Goal: Information Seeking & Learning: Get advice/opinions

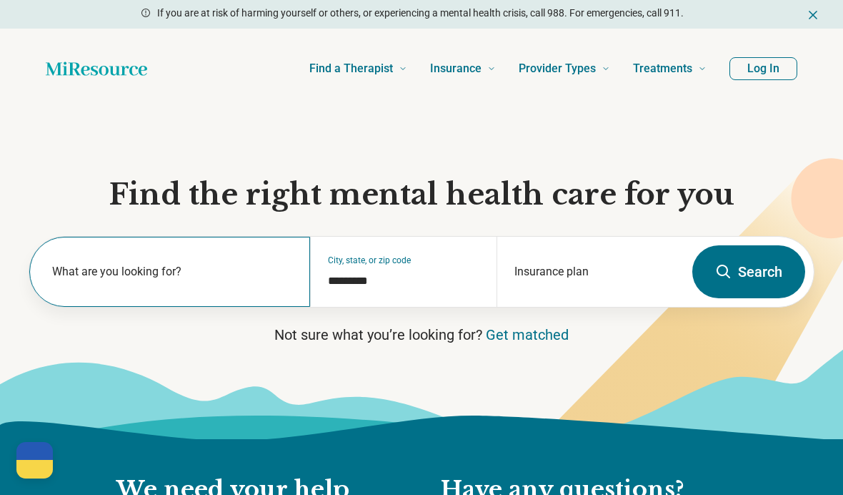
click at [188, 265] on label "What are you looking for?" at bounding box center [172, 271] width 241 height 17
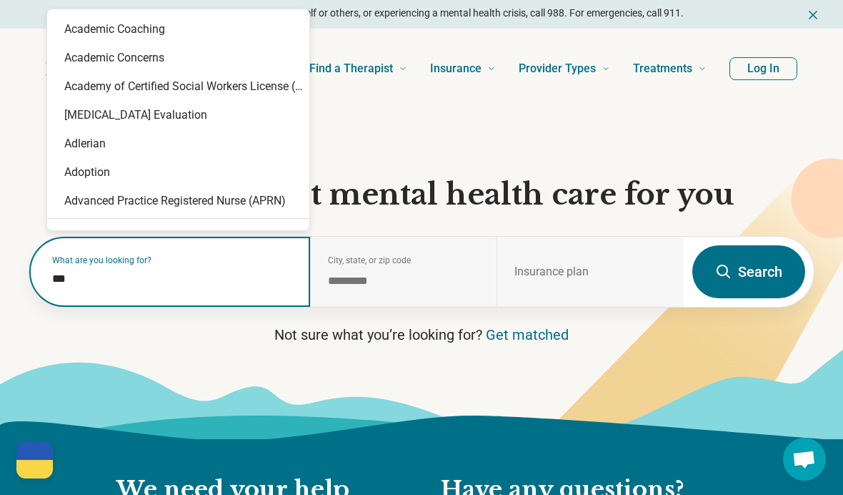
type input "****"
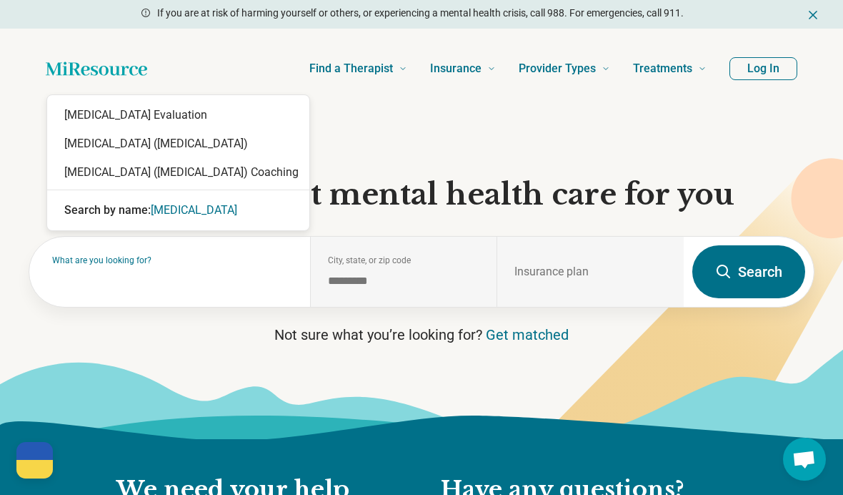
click at [116, 149] on section "Find the right mental health care for you What are you looking for? City, state…" at bounding box center [421, 274] width 843 height 330
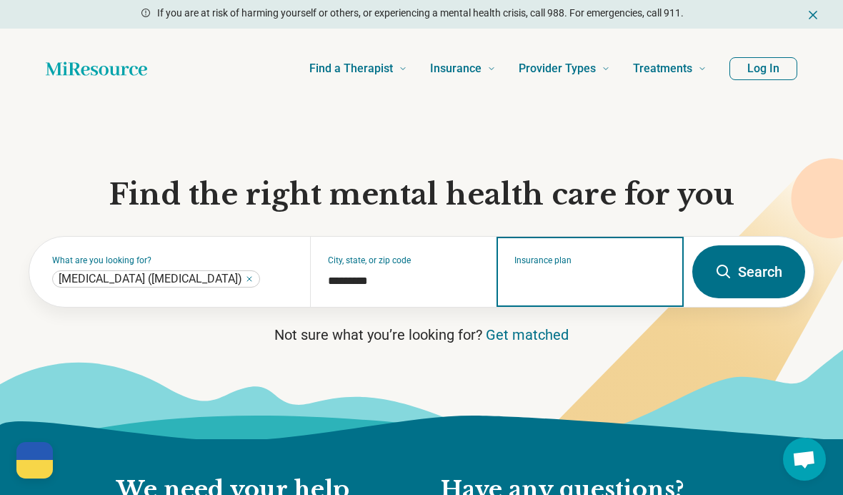
click at [593, 278] on input "Insurance plan" at bounding box center [591, 280] width 152 height 17
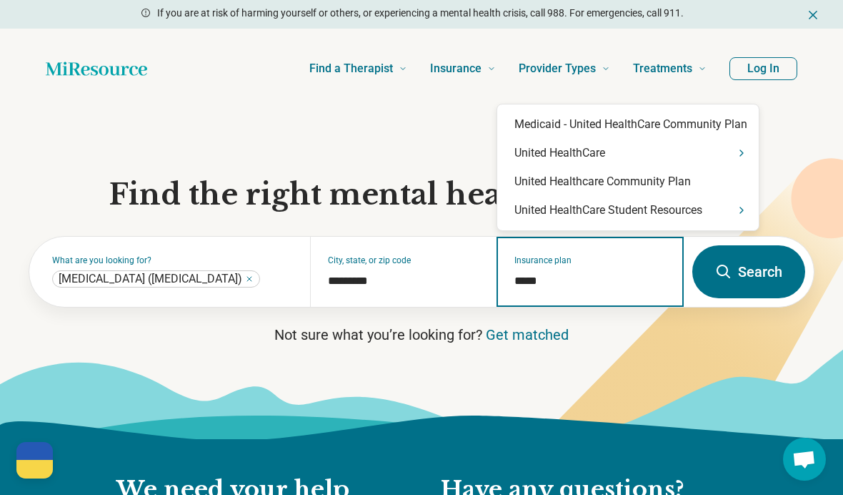
type input "******"
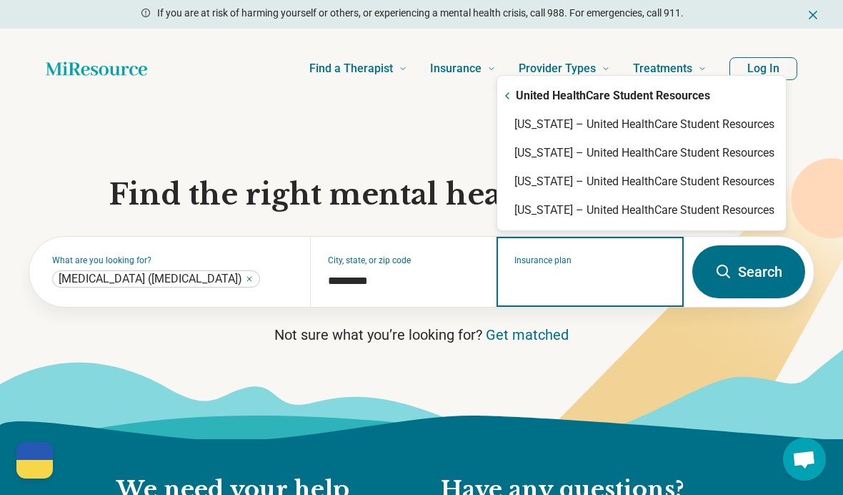
type input "**********"
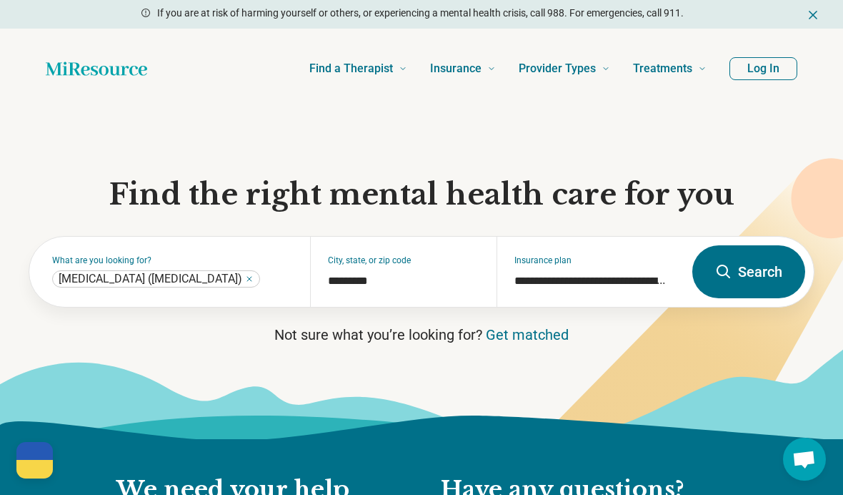
click at [687, 122] on section "**********" at bounding box center [421, 274] width 843 height 330
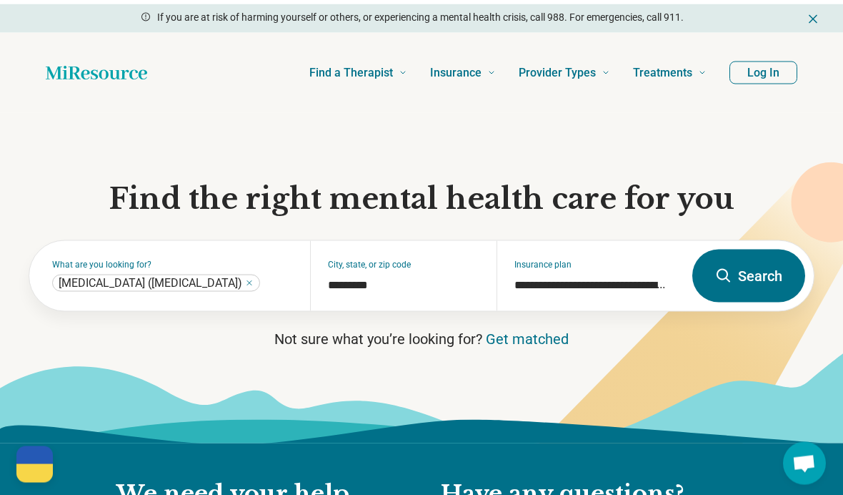
click at [759, 272] on button "Search" at bounding box center [749, 271] width 113 height 53
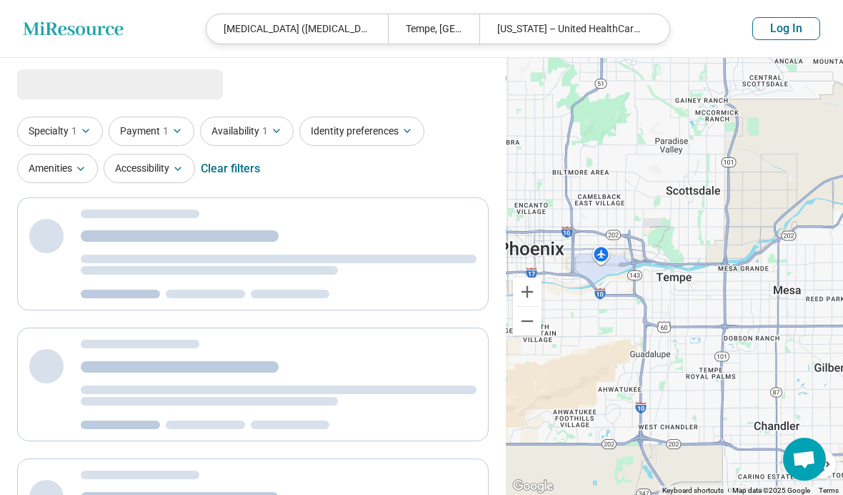
select select "***"
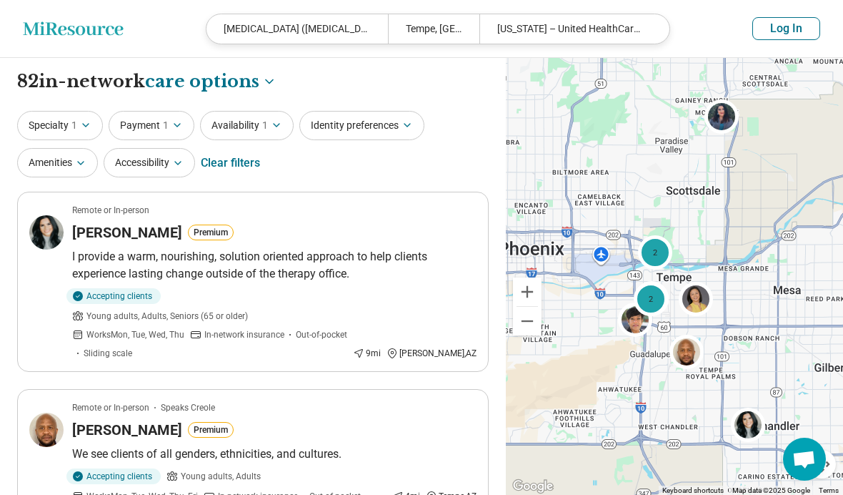
click at [56, 123] on button "Specialty 1" at bounding box center [60, 125] width 86 height 29
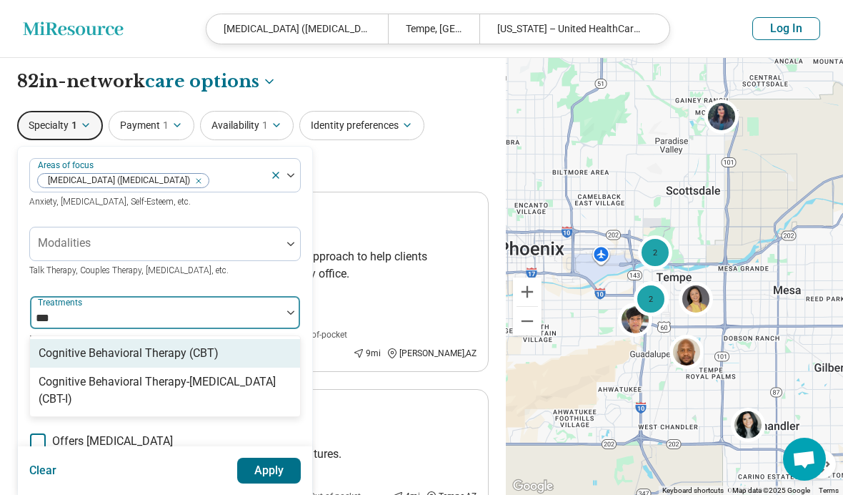
type input "***"
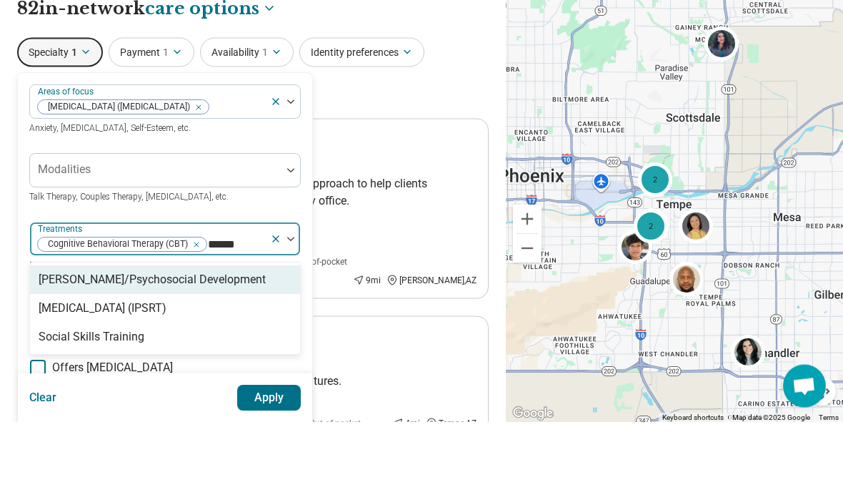
click at [64, 402] on div "Social Skills Training" at bounding box center [92, 410] width 106 height 17
type input "******"
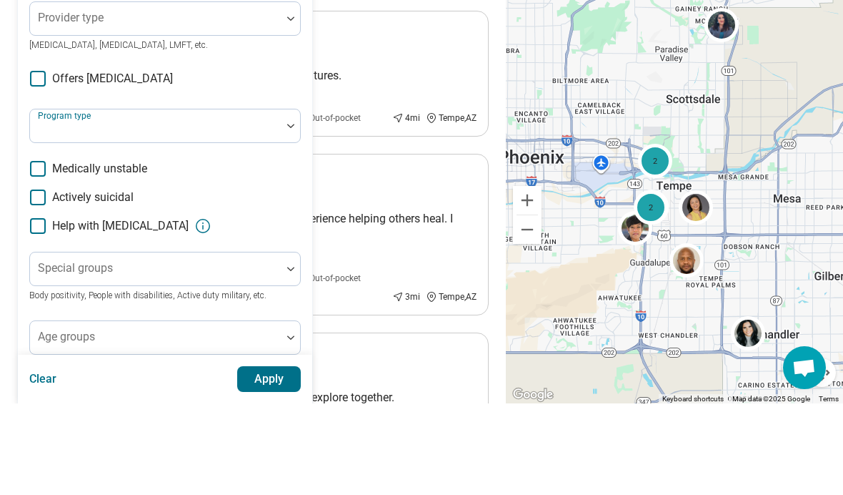
scroll to position [323, 0]
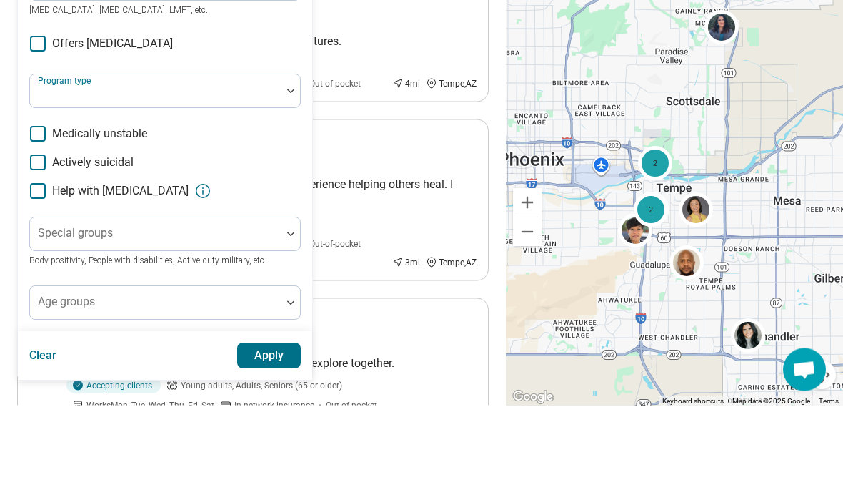
click at [259, 432] on button "Apply" at bounding box center [269, 445] width 64 height 26
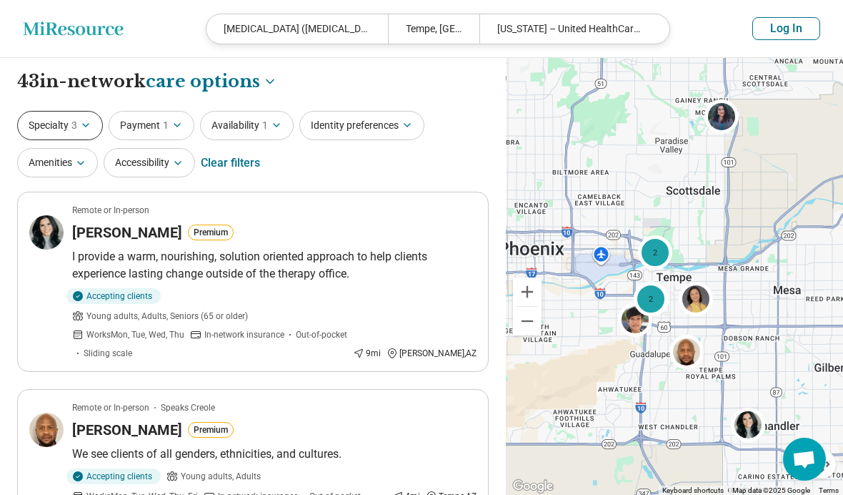
click at [64, 122] on button "Specialty 3" at bounding box center [60, 125] width 86 height 29
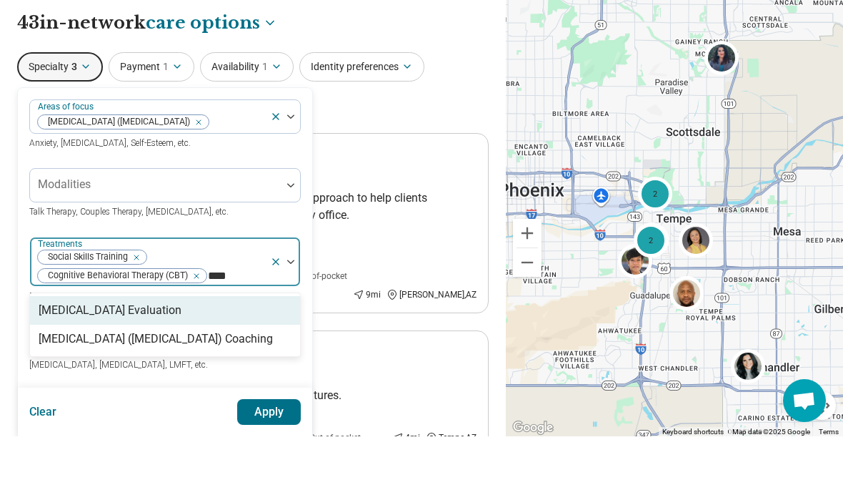
click at [69, 389] on div "[MEDICAL_DATA] ([MEDICAL_DATA]) Coaching" at bounding box center [156, 397] width 234 height 17
type input "****"
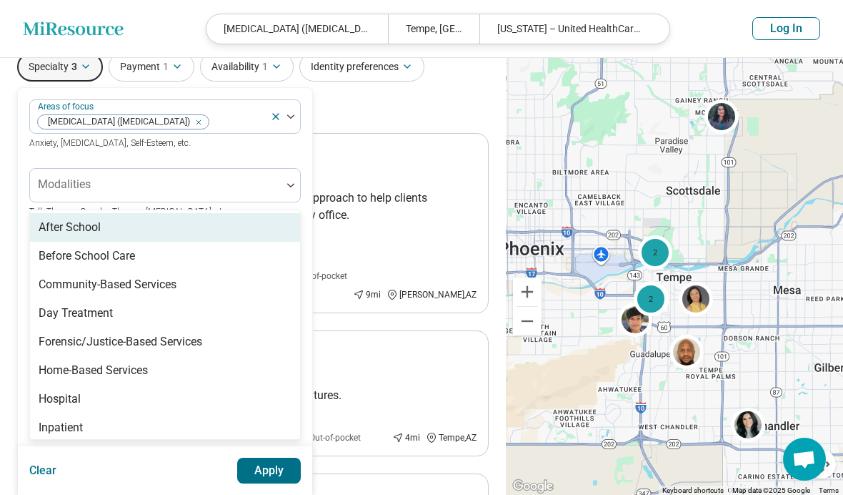
scroll to position [201, 0]
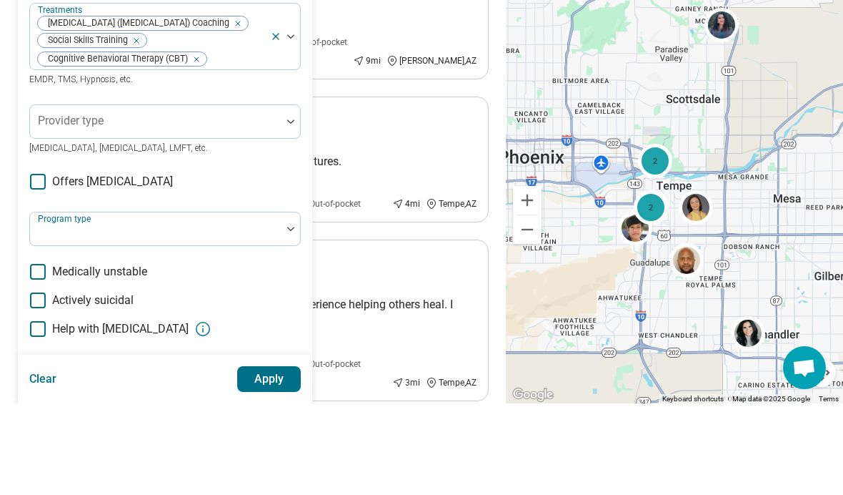
click at [75, 446] on div "Special groups Body positivity, People with disabilities, Active duty military,…" at bounding box center [165, 471] width 272 height 51
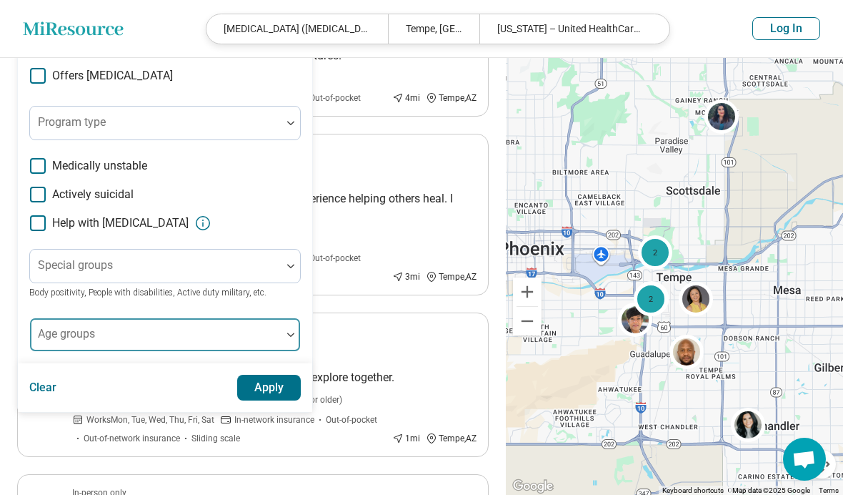
click at [89, 350] on div "Age groups" at bounding box center [165, 334] width 272 height 34
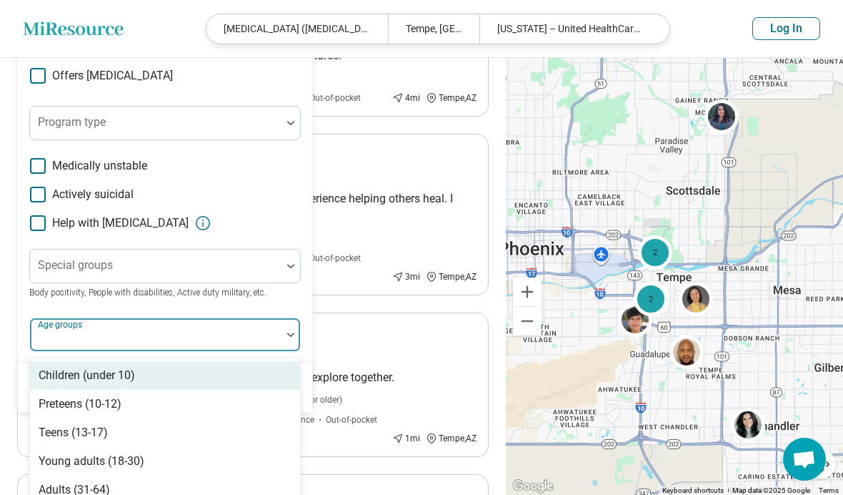
scroll to position [397, 0]
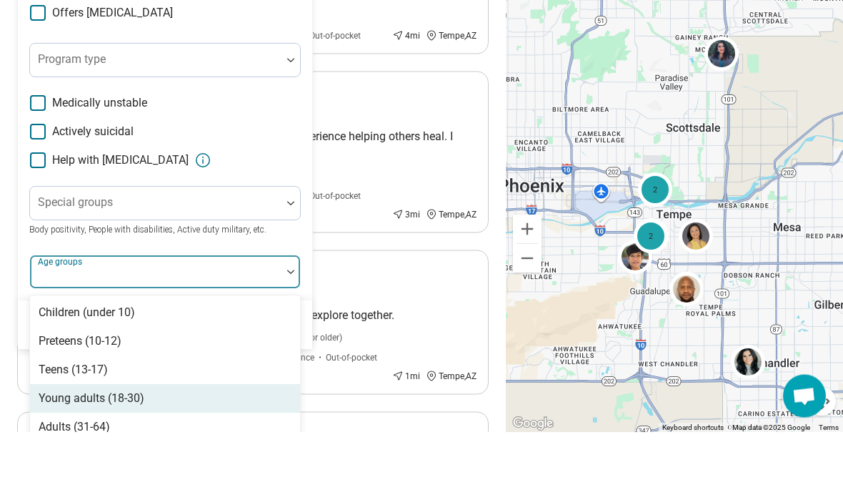
click at [58, 453] on div "Young adults (18-30)" at bounding box center [92, 461] width 106 height 17
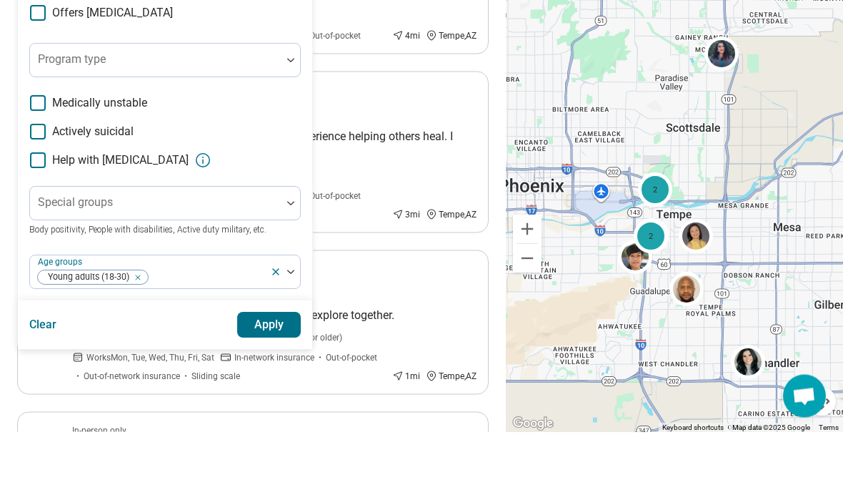
click at [266, 375] on button "Apply" at bounding box center [269, 388] width 64 height 26
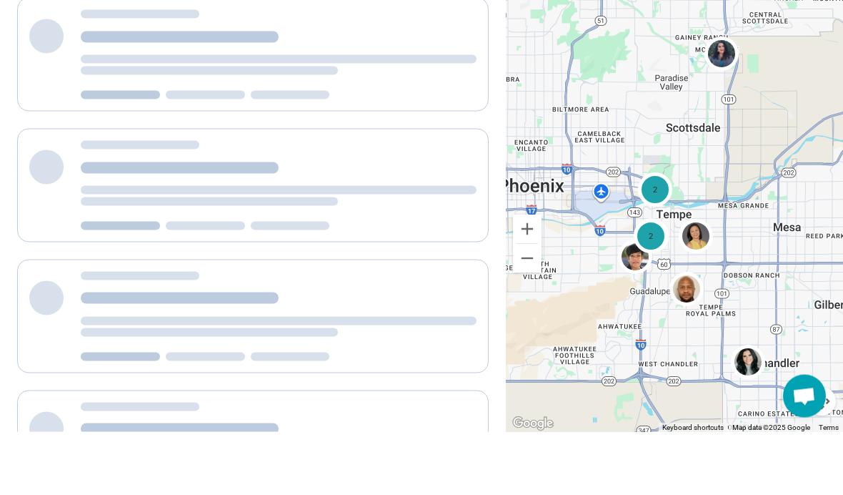
scroll to position [449, 0]
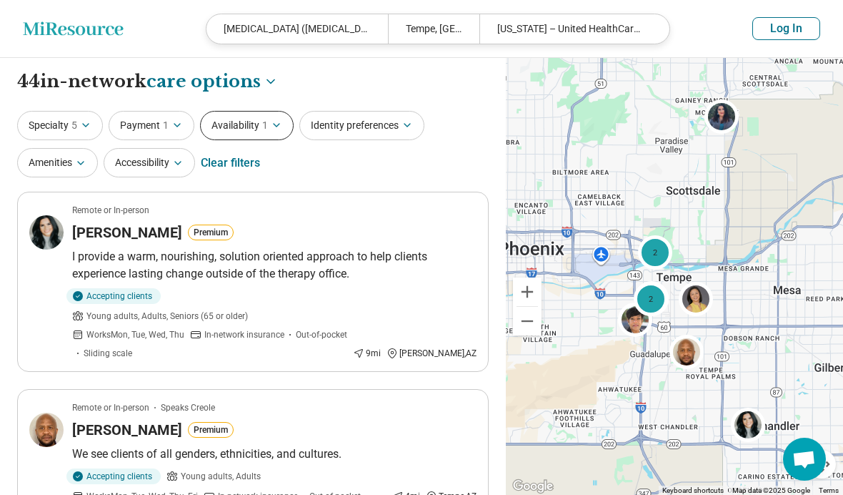
click at [234, 122] on button "Availability 1" at bounding box center [247, 125] width 94 height 29
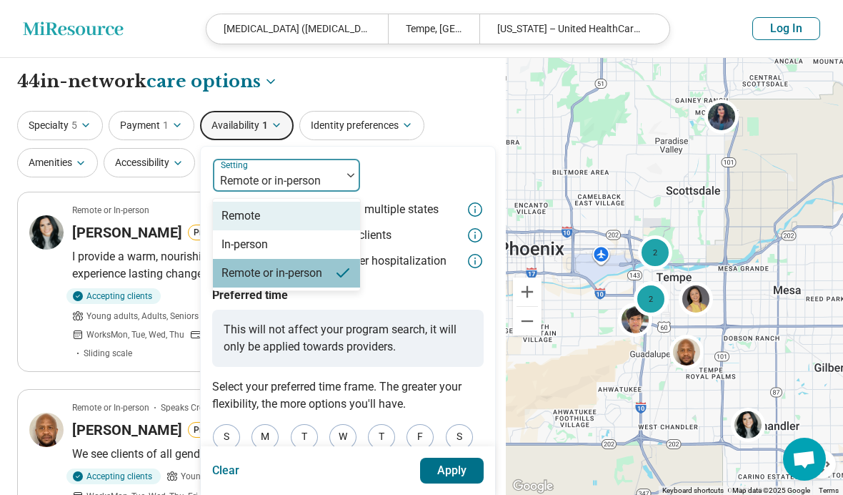
click at [226, 202] on div "Remote" at bounding box center [286, 216] width 147 height 29
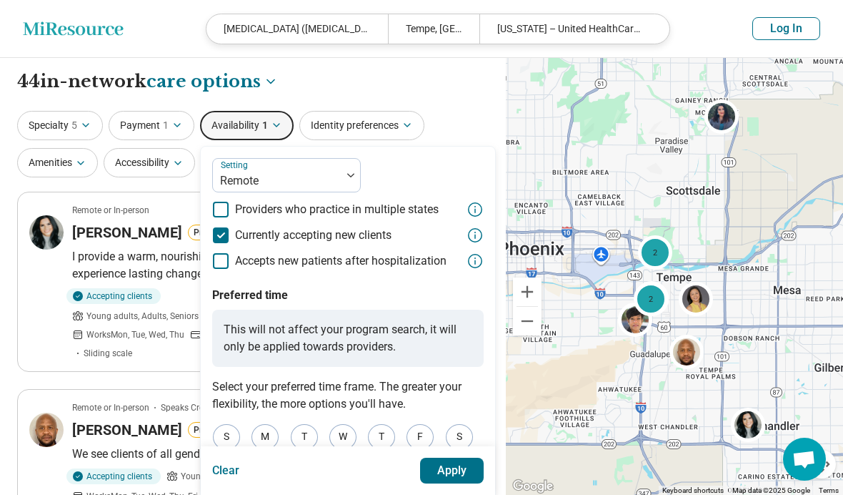
click at [435, 460] on button "Apply" at bounding box center [452, 470] width 64 height 26
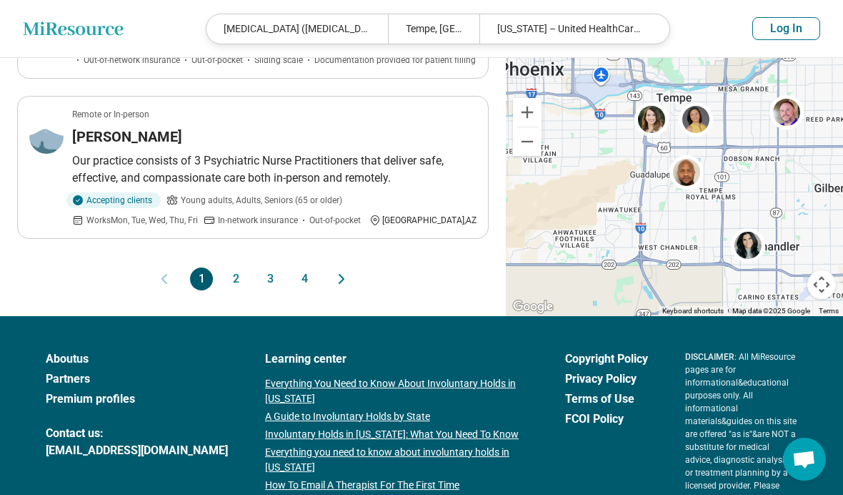
click at [229, 267] on button "2" at bounding box center [235, 278] width 23 height 23
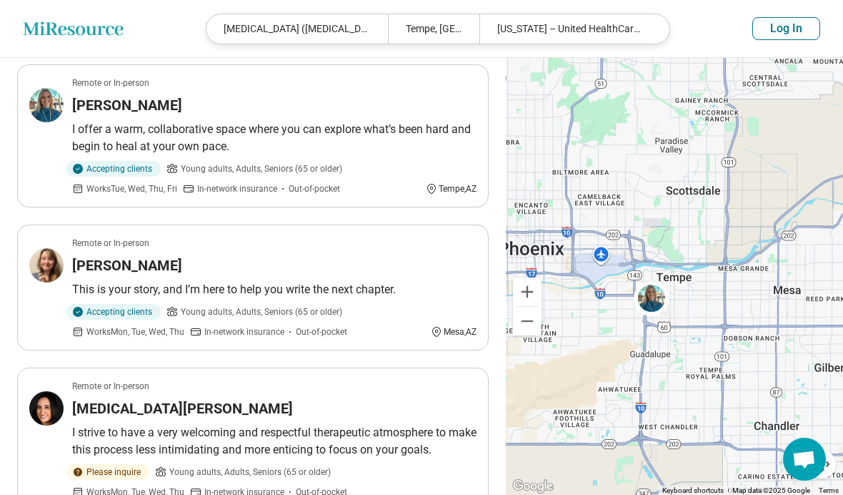
scroll to position [634, 0]
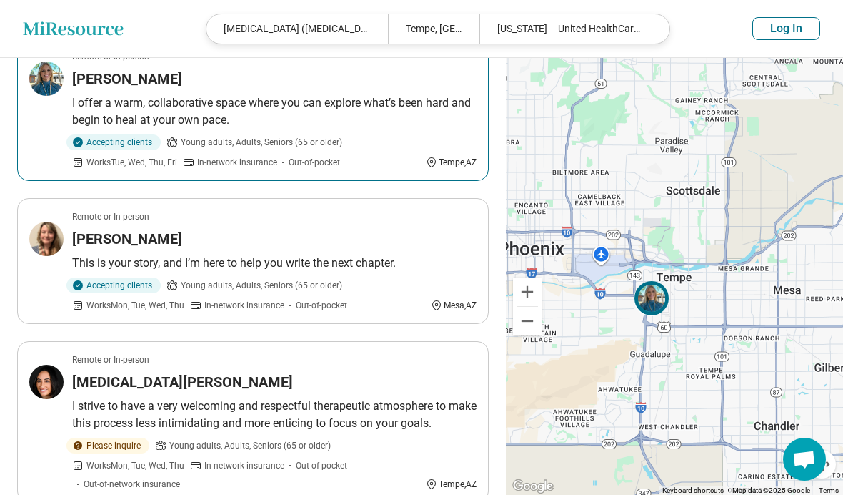
click at [106, 98] on p "I offer a warm, collaborative space where you can explore what’s been hard and …" at bounding box center [274, 111] width 405 height 34
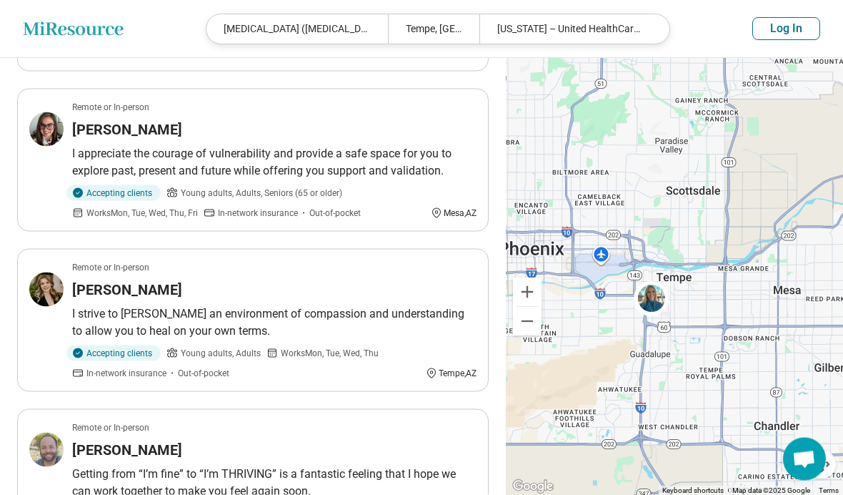
scroll to position [1226, 0]
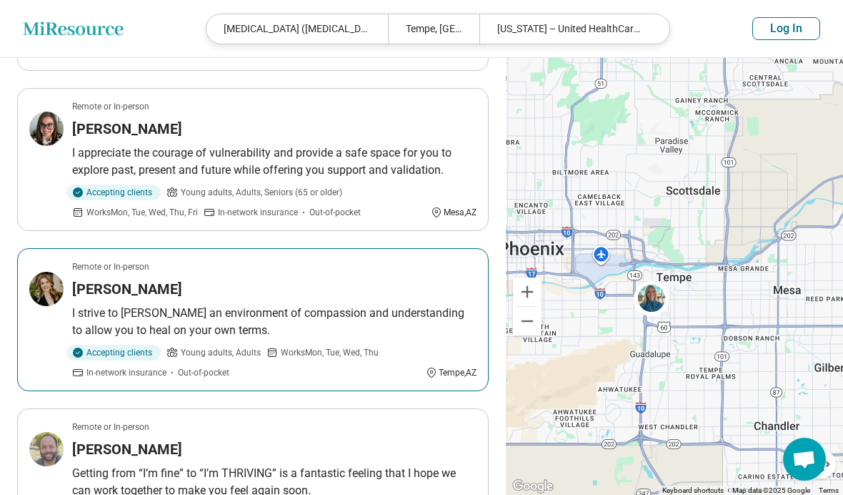
click at [101, 305] on p "I strive to [PERSON_NAME] an environment of compassion and understanding to all…" at bounding box center [274, 322] width 405 height 34
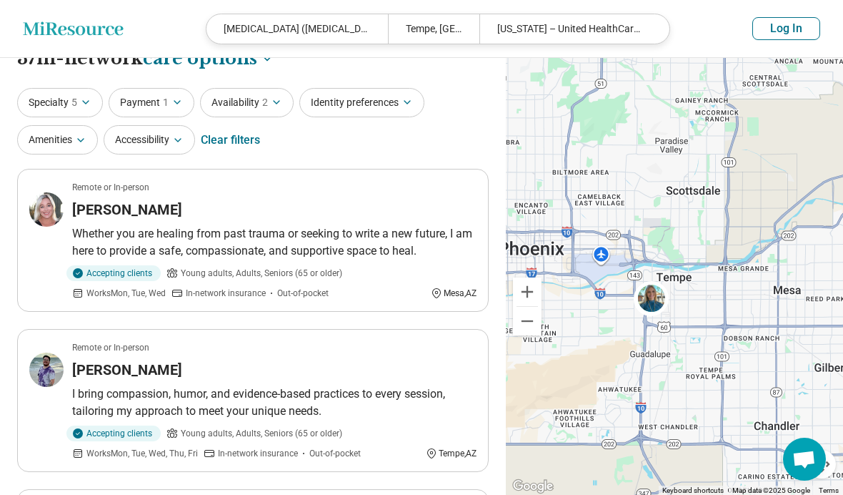
scroll to position [0, 0]
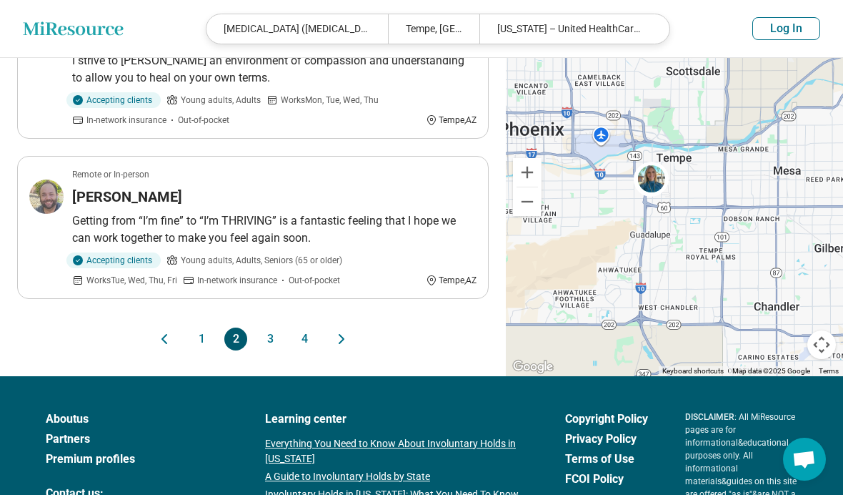
click at [207, 335] on button "1" at bounding box center [201, 338] width 23 height 23
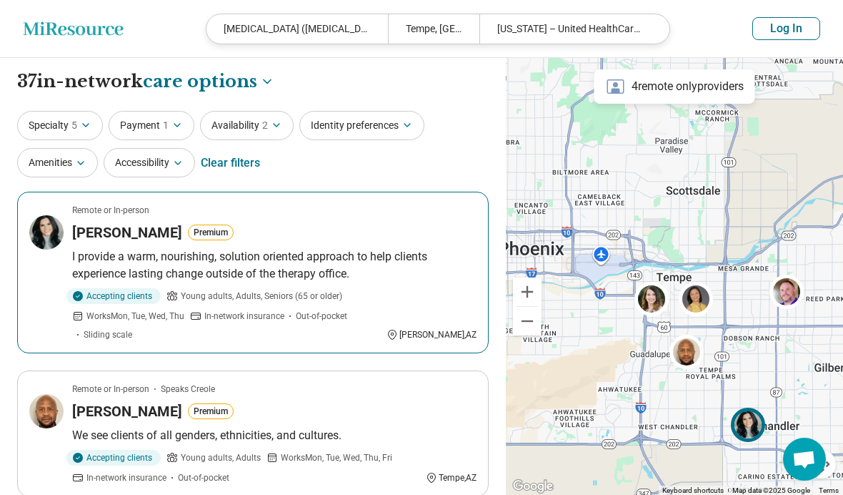
click at [359, 249] on p "I provide a warm, nourishing, solution oriented approach to help clients experi…" at bounding box center [274, 265] width 405 height 34
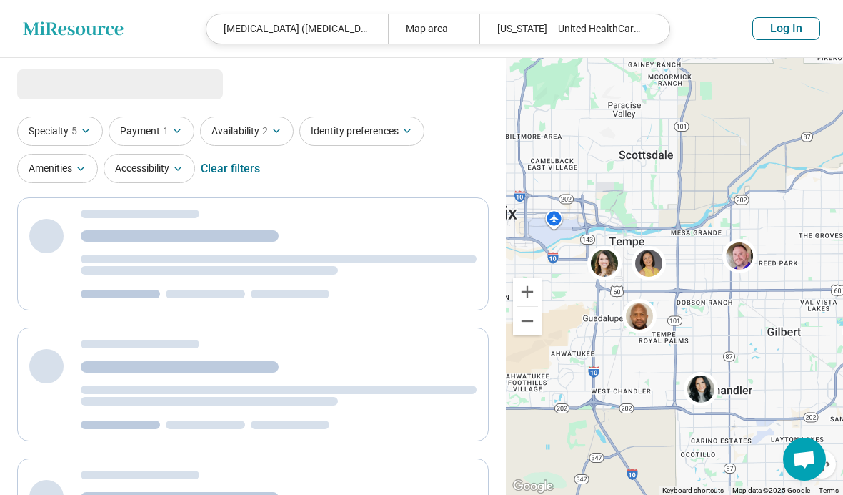
select select "***"
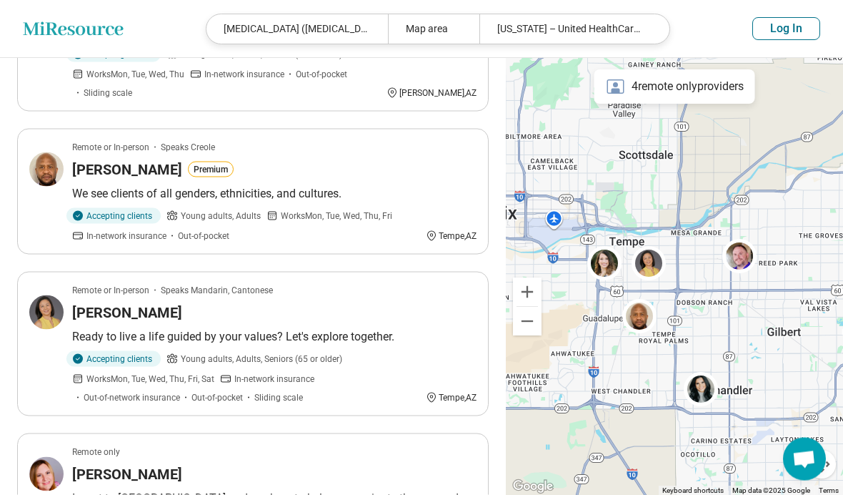
scroll to position [217, 0]
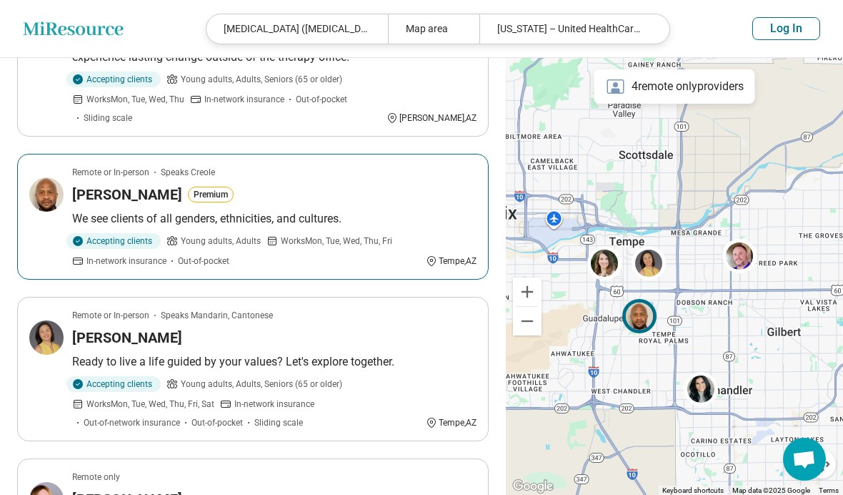
click at [131, 190] on article "Remote or In-person Speaks Creole Benitho [PERSON_NAME] Premium We see clients …" at bounding box center [253, 217] width 472 height 126
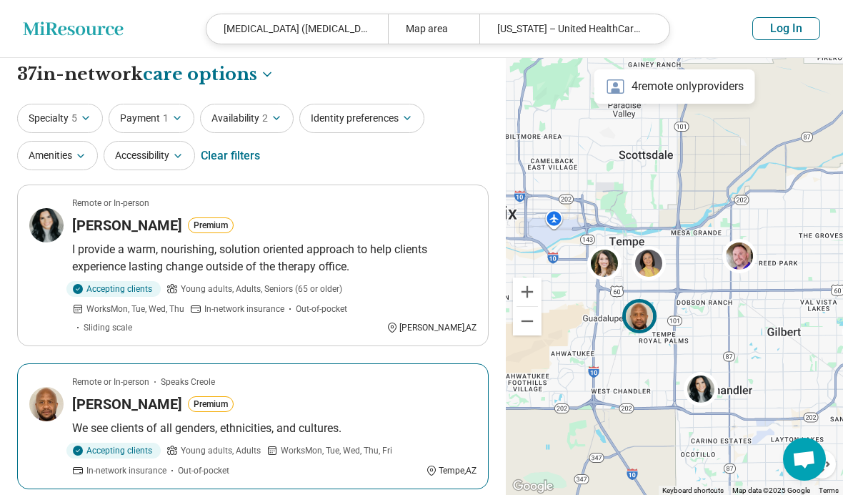
scroll to position [0, 0]
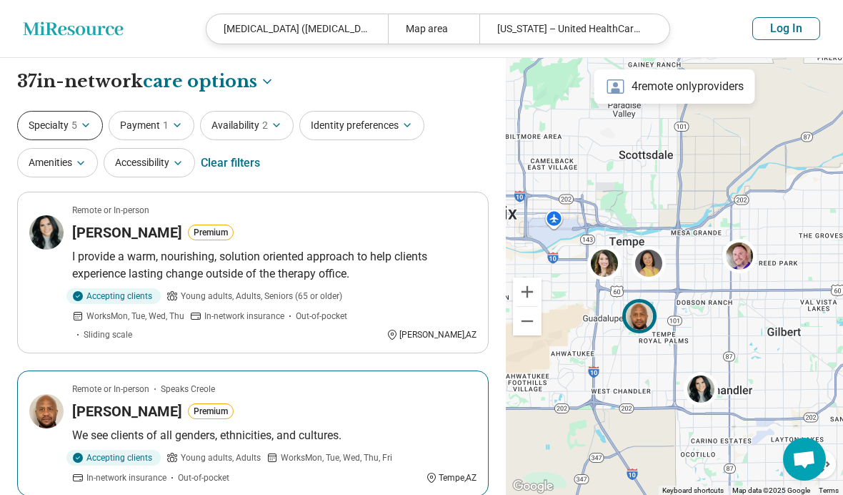
click at [67, 117] on button "Specialty 5" at bounding box center [60, 125] width 86 height 29
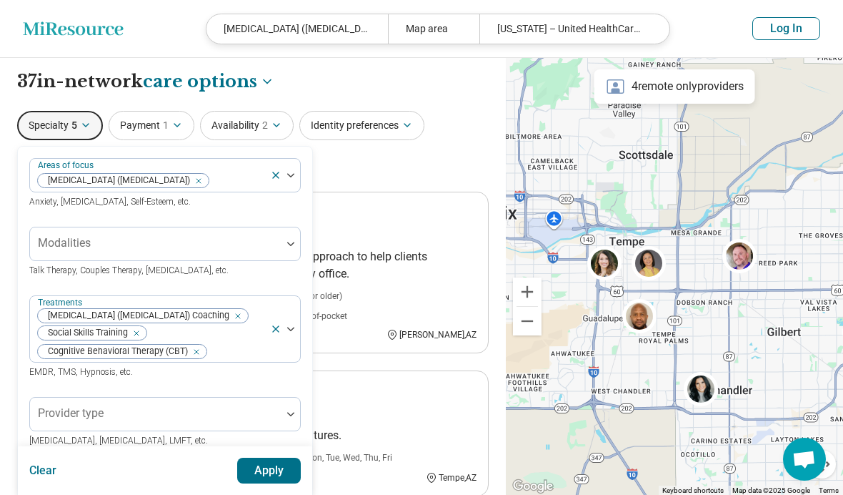
click at [247, 468] on button "Apply" at bounding box center [269, 470] width 64 height 26
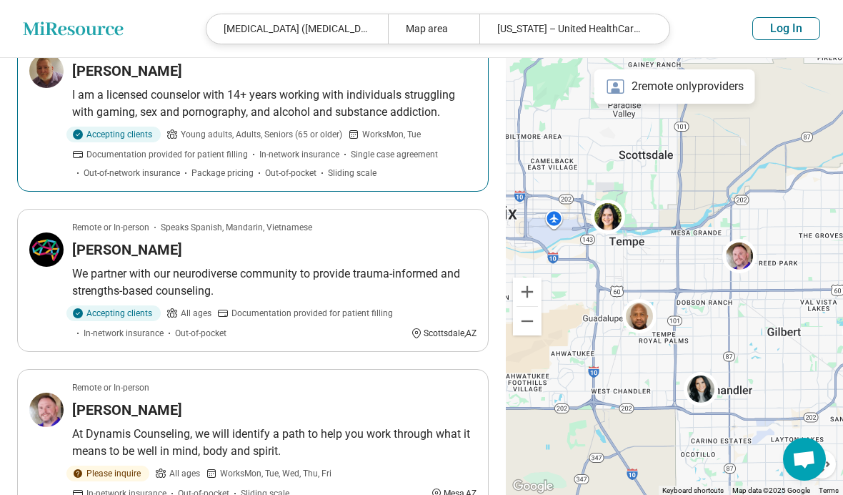
scroll to position [989, 0]
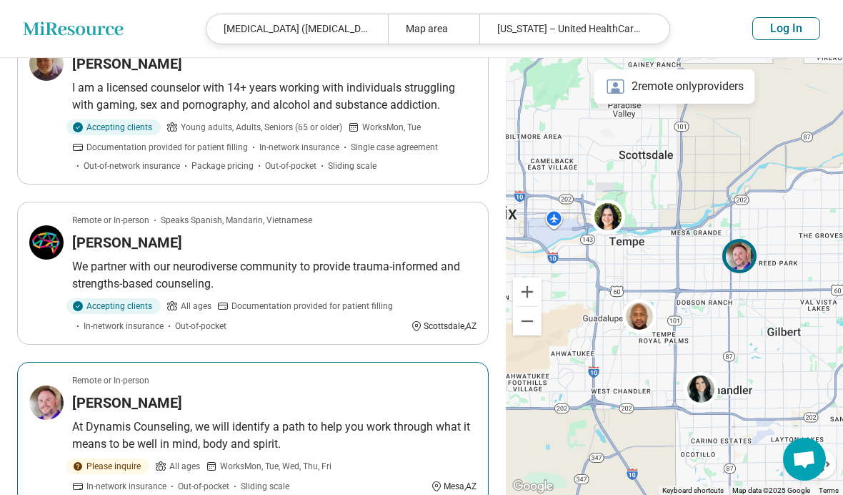
click at [129, 418] on p "At Dynamis Counseling, we will identify a path to help you work through what it…" at bounding box center [274, 435] width 405 height 34
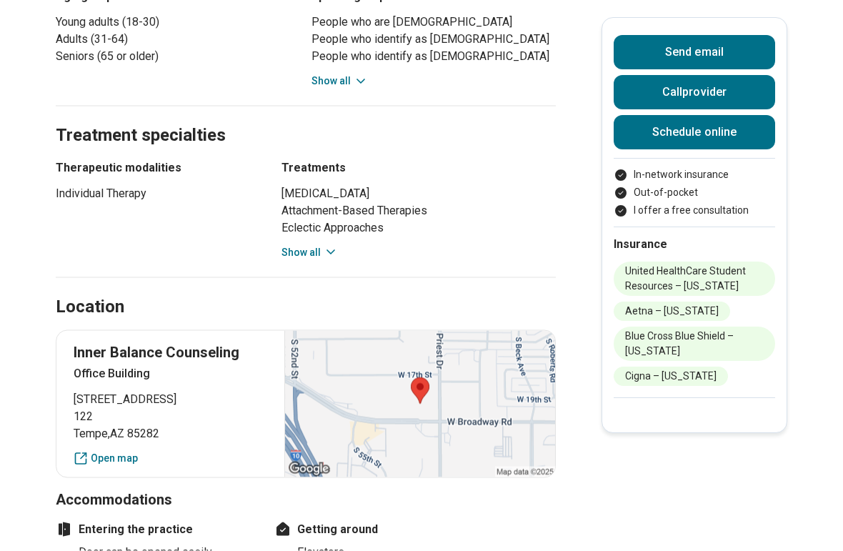
click at [289, 245] on button "Show all" at bounding box center [310, 252] width 56 height 15
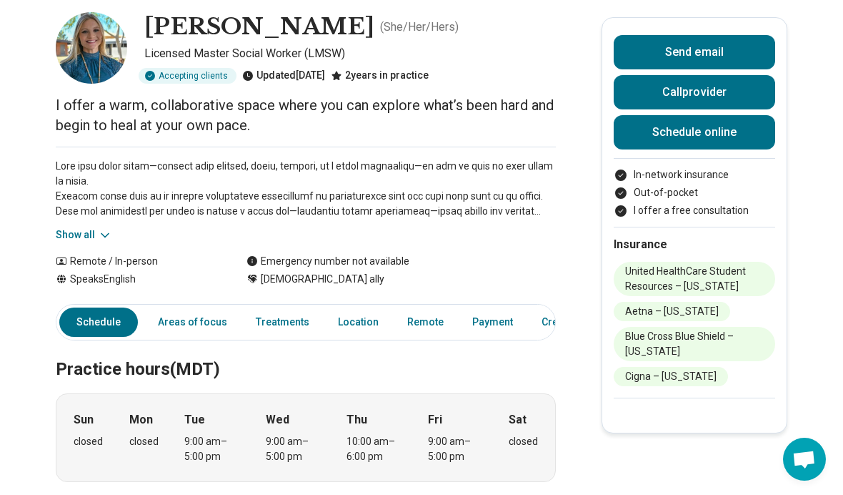
scroll to position [12, 0]
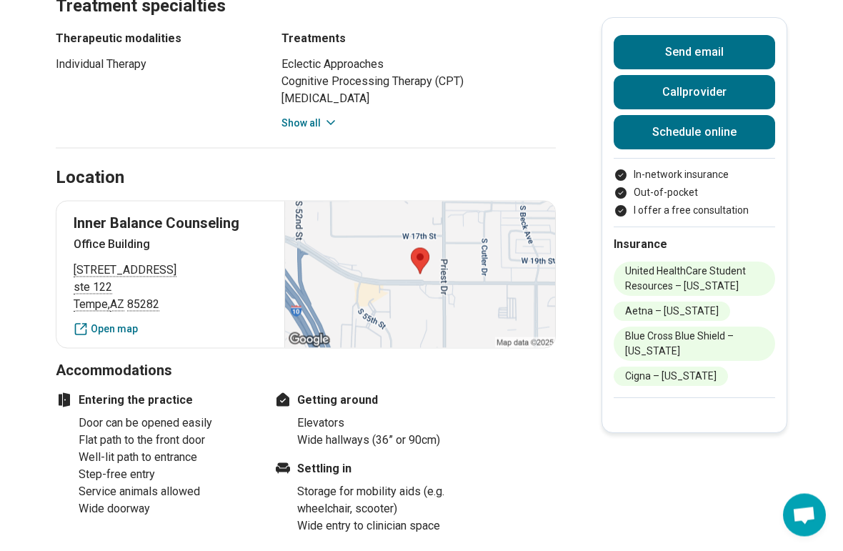
scroll to position [839, 0]
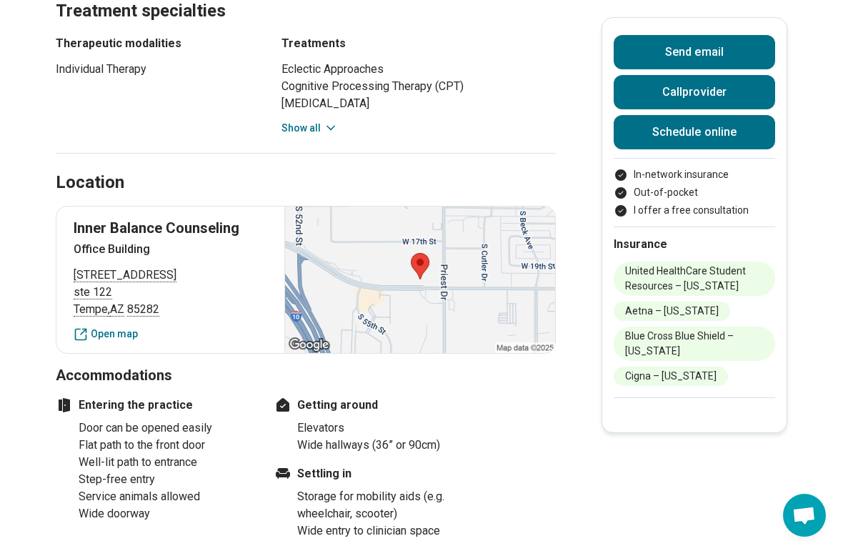
click at [285, 115] on div "Eclectic Approaches Cognitive Processing Therapy (CPT) [MEDICAL_DATA] [MEDICAL_…" at bounding box center [419, 98] width 274 height 75
click at [294, 121] on button "Show all" at bounding box center [310, 128] width 56 height 15
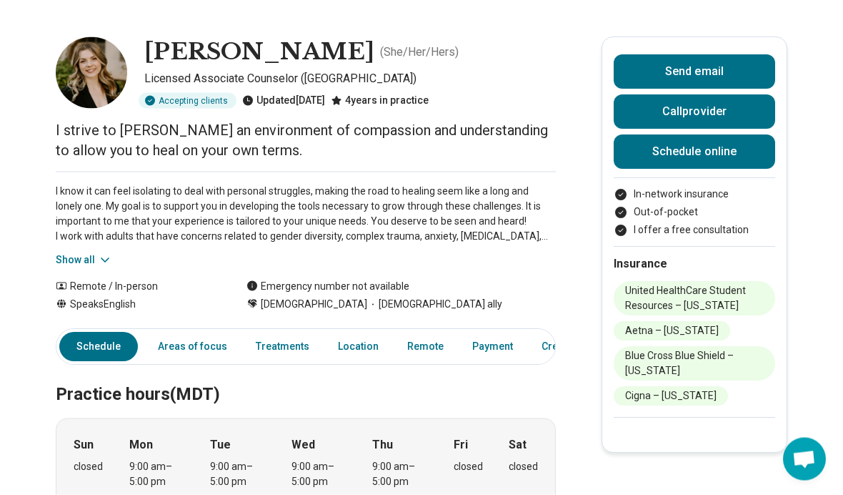
scroll to position [0, 0]
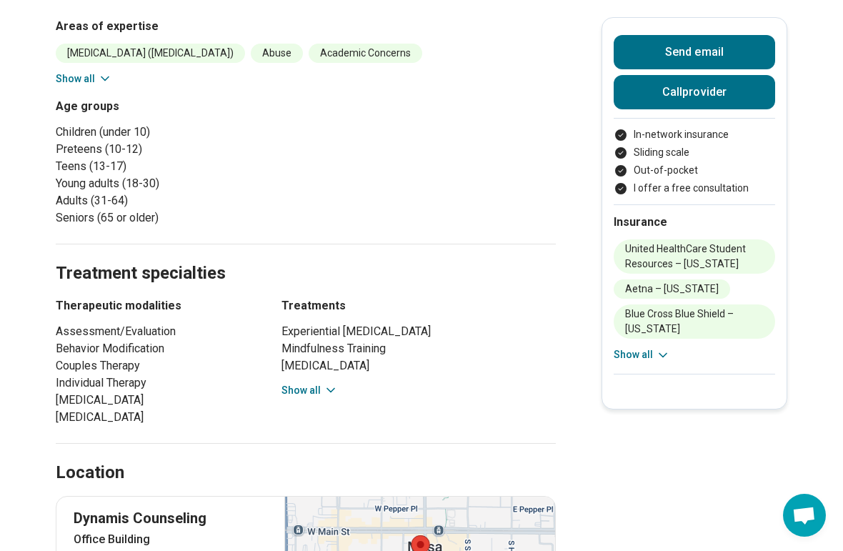
scroll to position [715, 0]
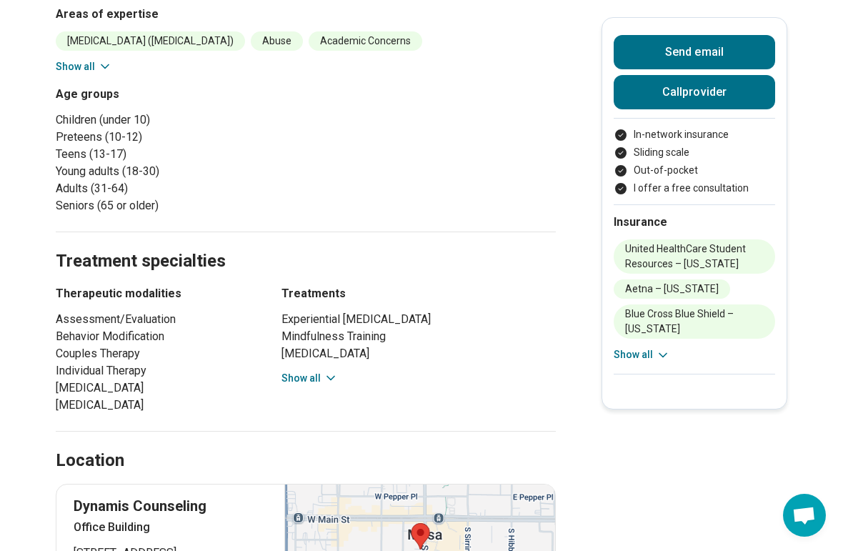
click at [299, 371] on button "Show all" at bounding box center [310, 378] width 56 height 15
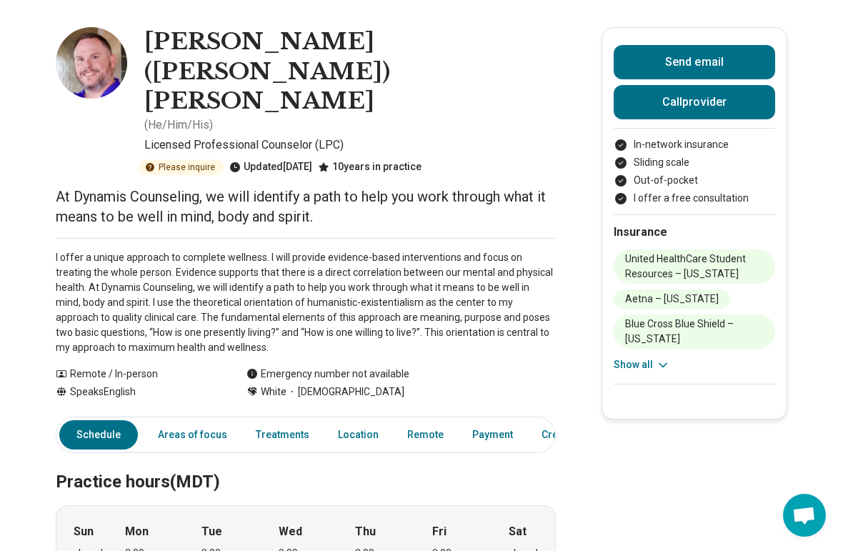
scroll to position [0, 0]
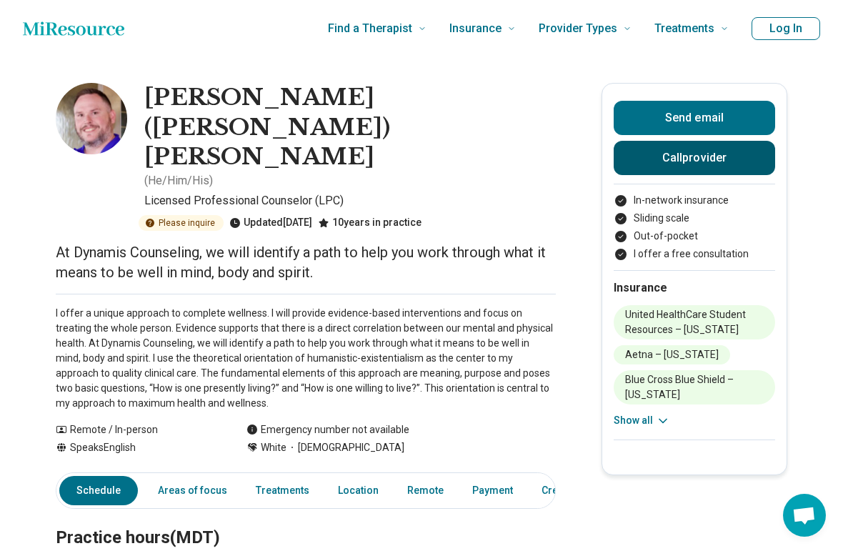
click at [665, 152] on button "Call provider" at bounding box center [695, 158] width 162 height 34
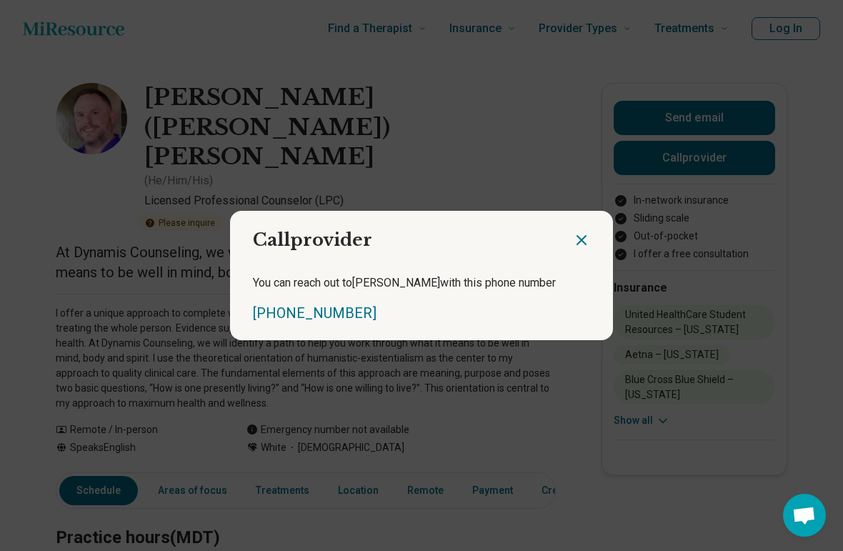
click at [588, 236] on icon "Close dialog" at bounding box center [581, 240] width 17 height 17
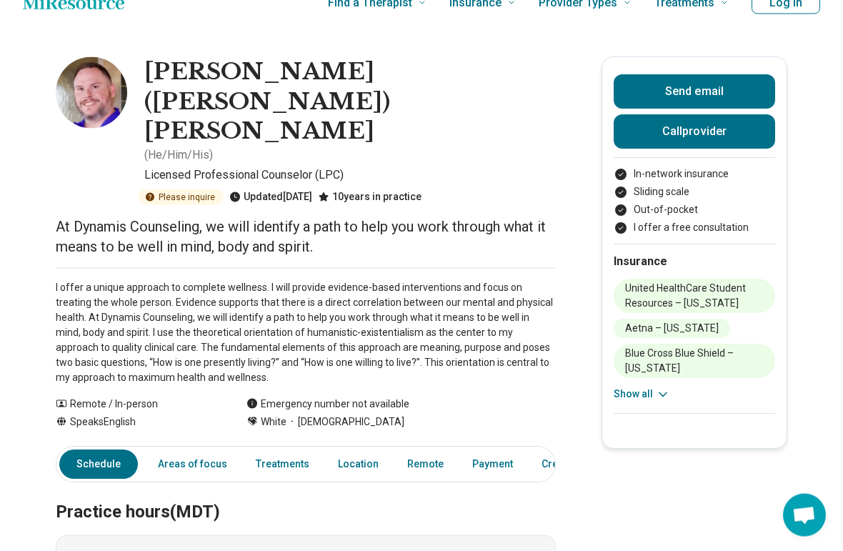
scroll to position [31, 0]
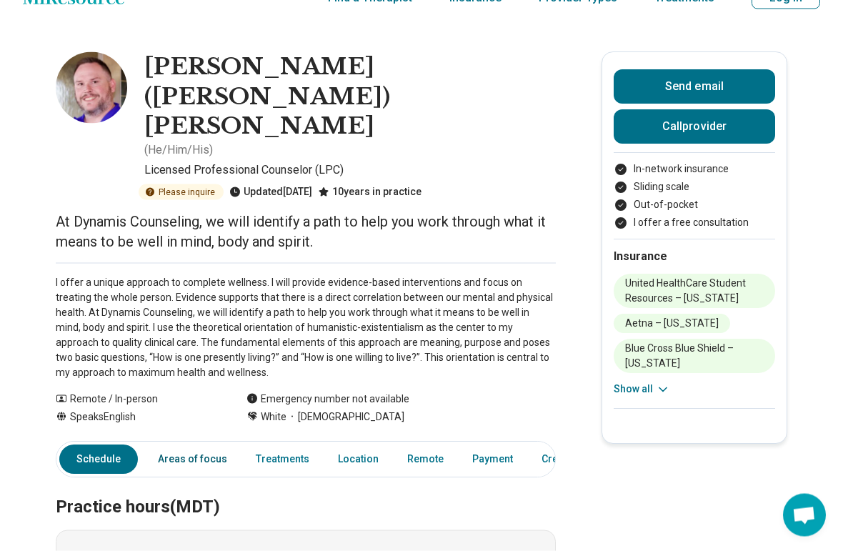
click at [169, 445] on link "Areas of focus" at bounding box center [192, 459] width 86 height 29
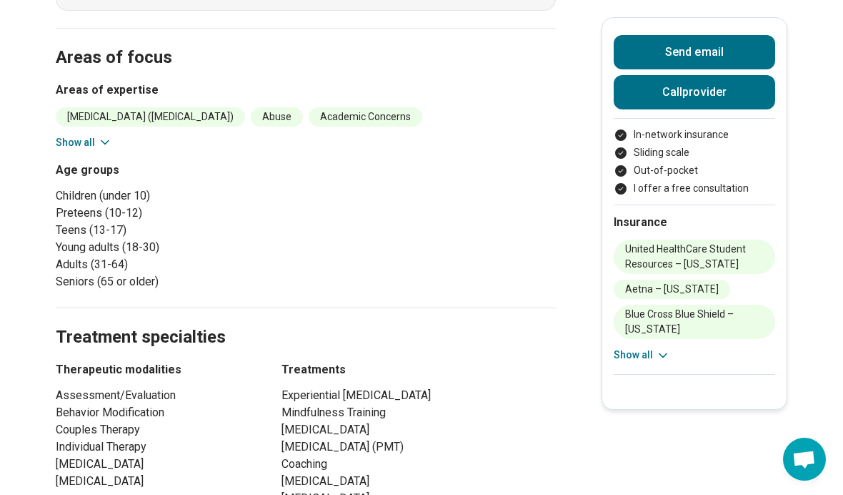
scroll to position [623, 0]
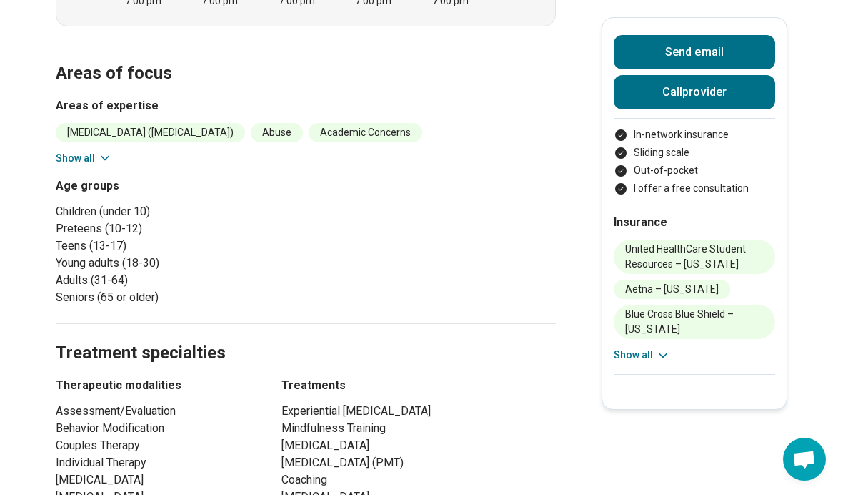
click at [645, 360] on button "Show all" at bounding box center [642, 354] width 56 height 15
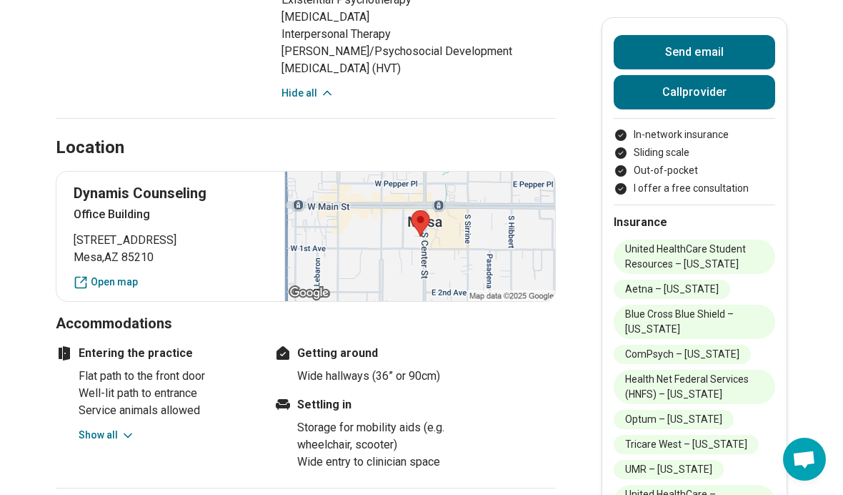
scroll to position [1644, 0]
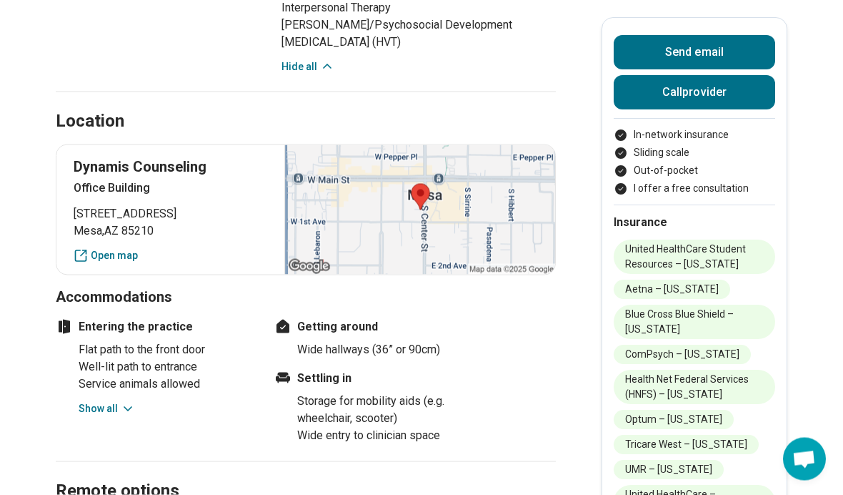
click at [117, 401] on button "Show all" at bounding box center [107, 408] width 56 height 15
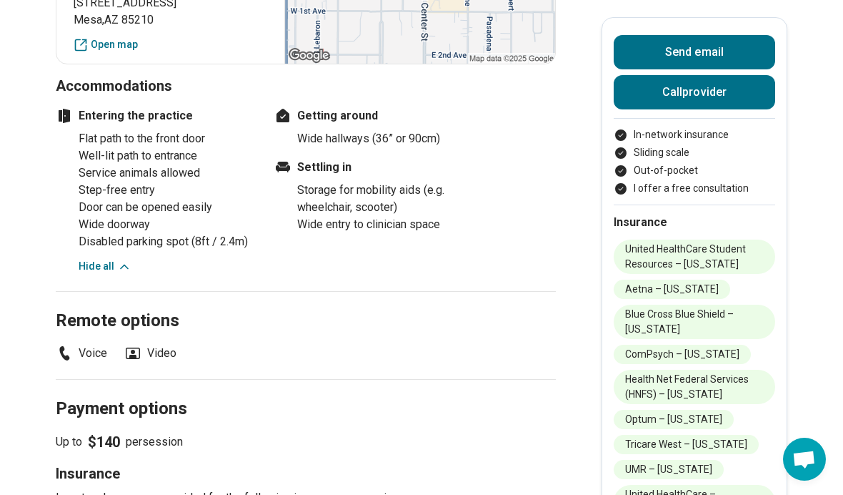
scroll to position [1882, 0]
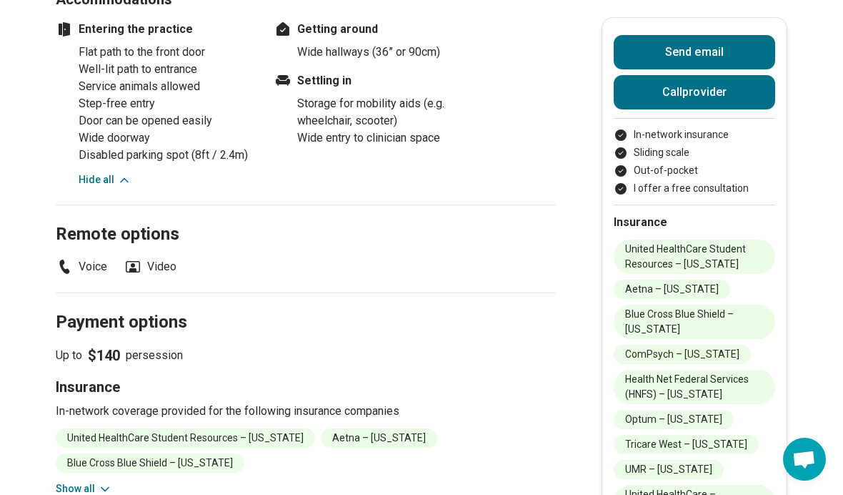
click at [105, 482] on icon at bounding box center [105, 489] width 14 height 14
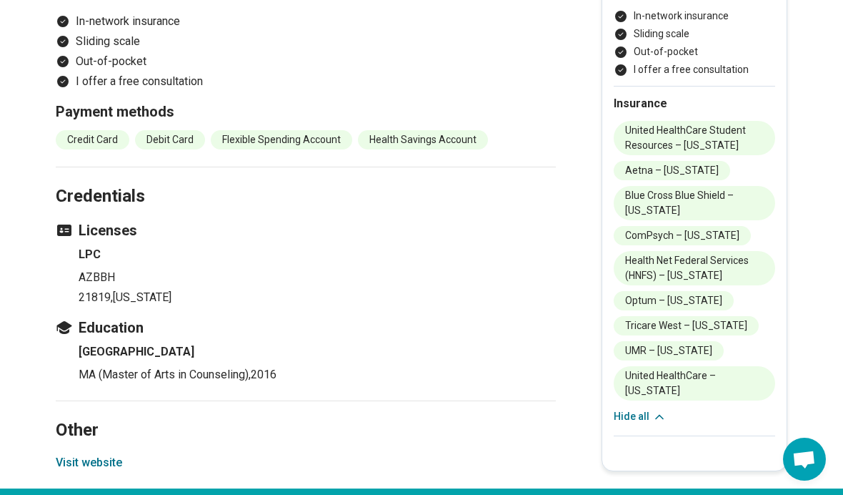
scroll to position [2507, 0]
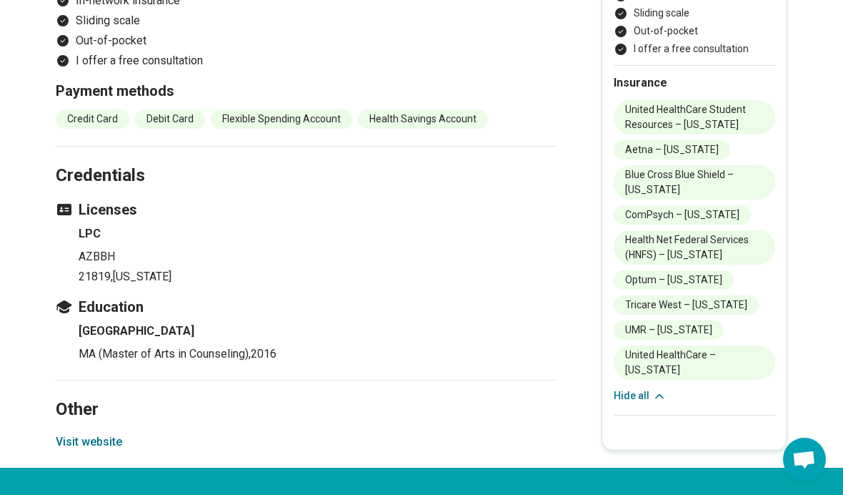
click at [94, 433] on button "Visit website" at bounding box center [89, 441] width 66 height 17
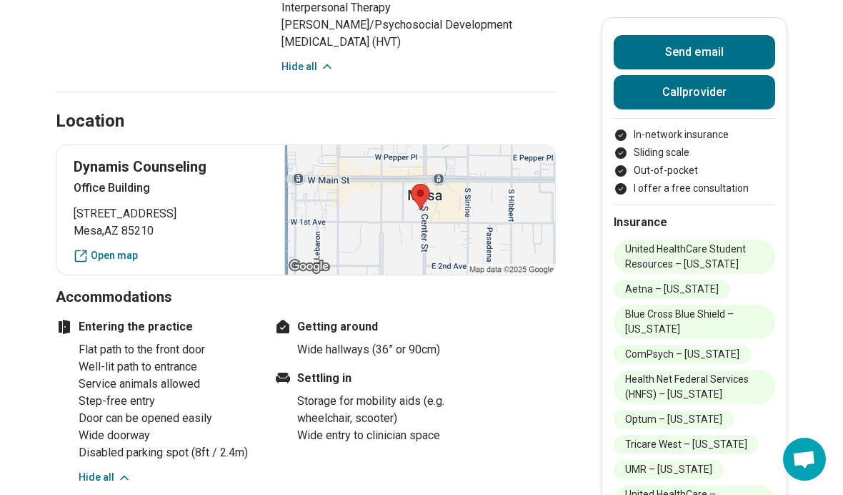
scroll to position [1645, 0]
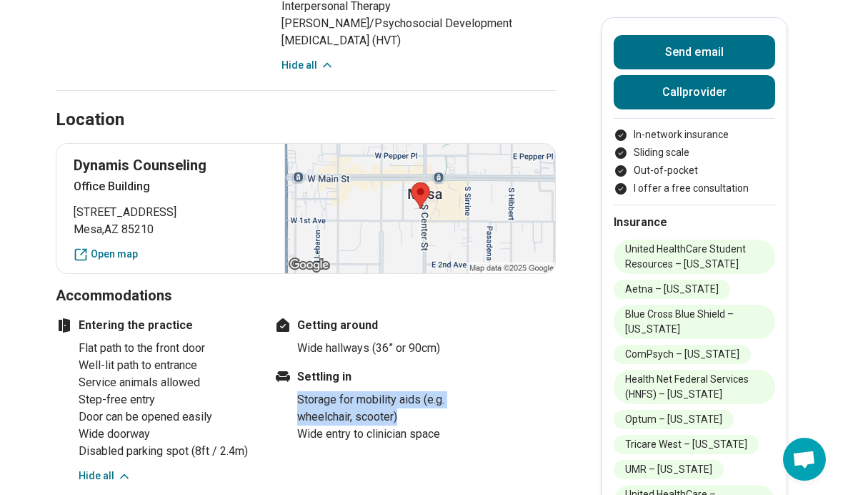
click at [142, 408] on li "Door can be opened easily" at bounding box center [167, 416] width 177 height 17
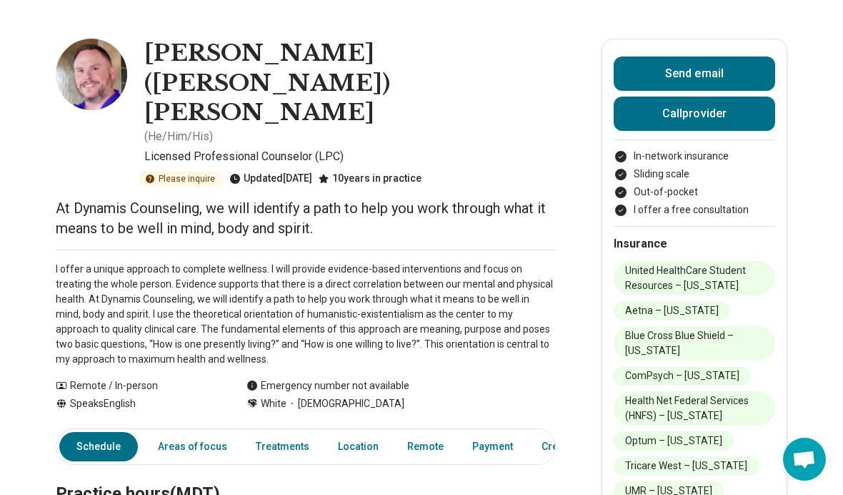
scroll to position [0, 0]
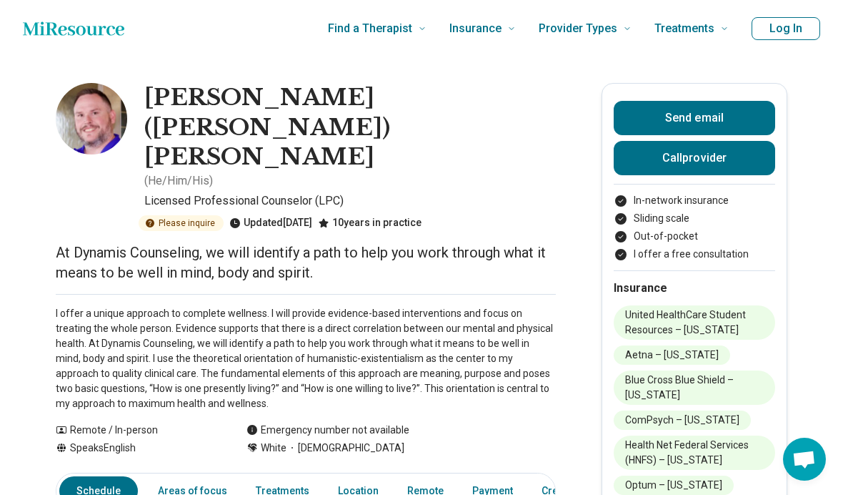
click at [156, 330] on p "I offer a unique approach to complete wellness. I will provide evidence-based i…" at bounding box center [306, 358] width 500 height 105
